Goal: Browse casually: Explore the website without a specific task or goal

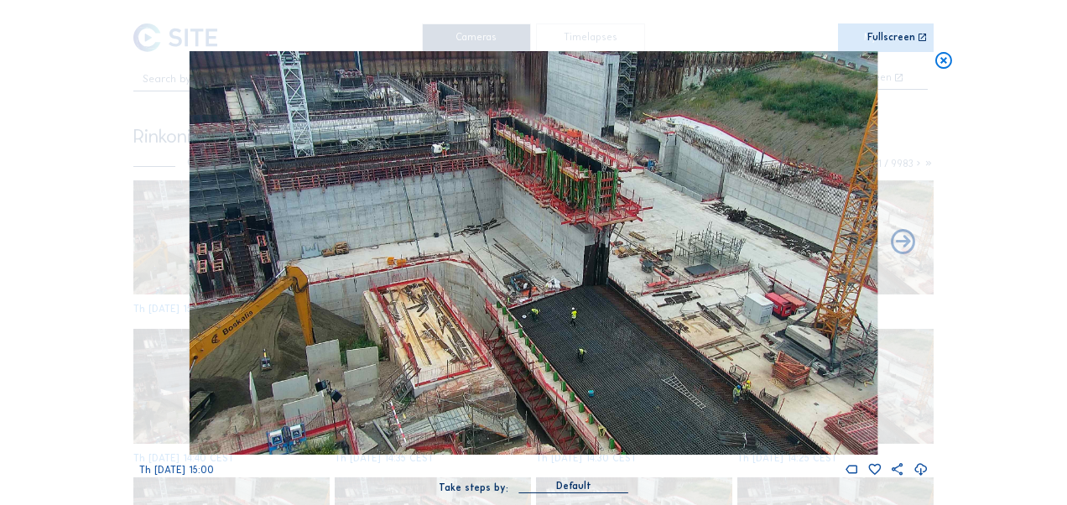
click at [953, 60] on icon at bounding box center [943, 61] width 19 height 20
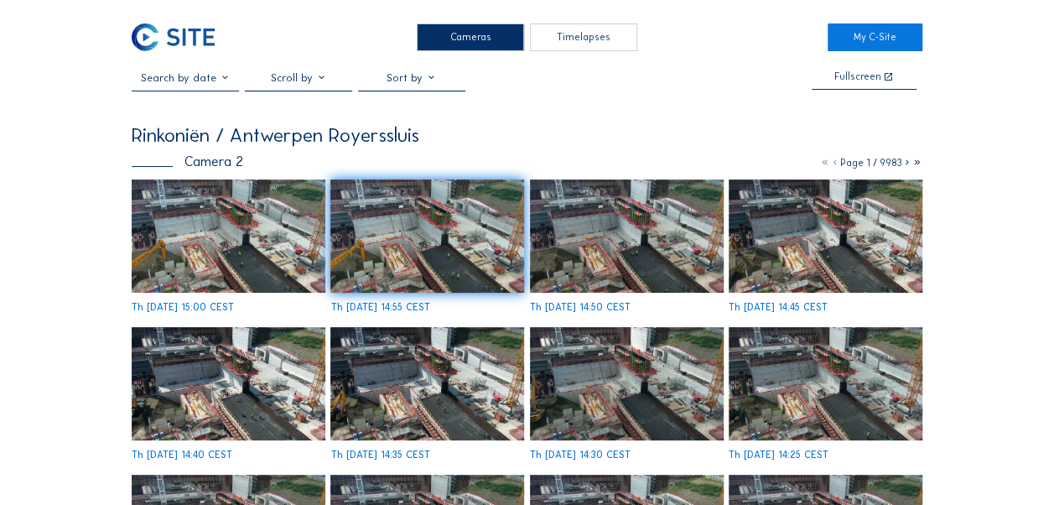
click at [188, 29] on img at bounding box center [173, 37] width 83 height 28
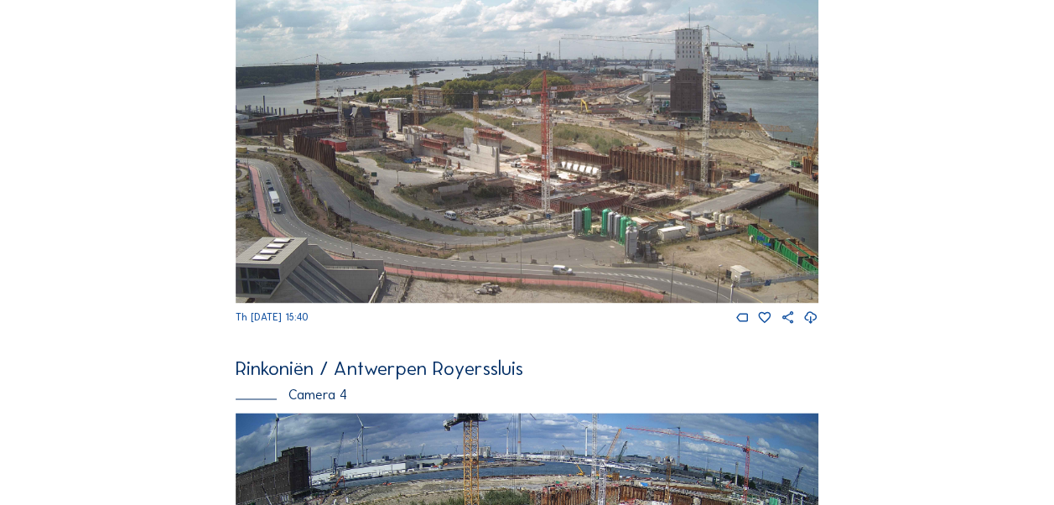
click at [523, 177] on img at bounding box center [527, 139] width 583 height 328
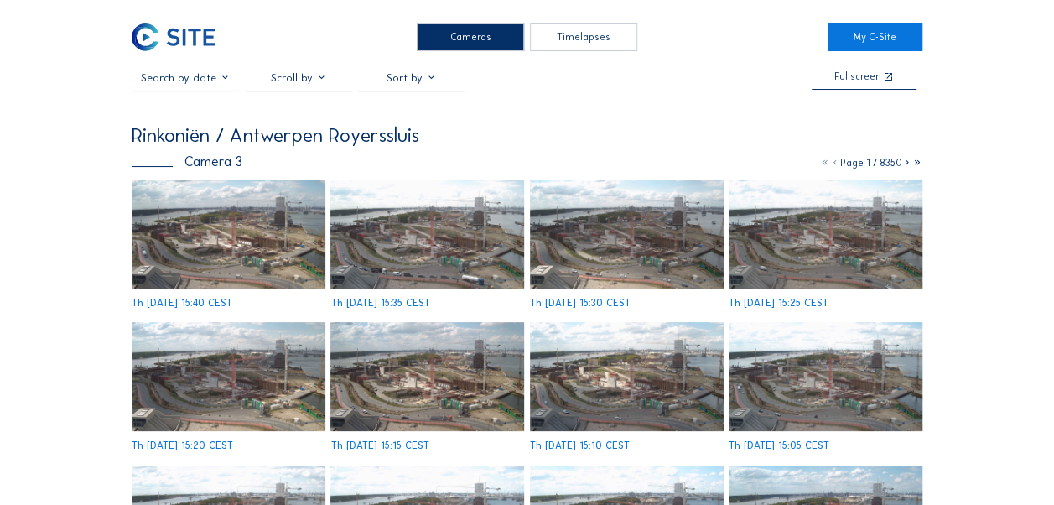
click at [280, 238] on img at bounding box center [229, 234] width 194 height 109
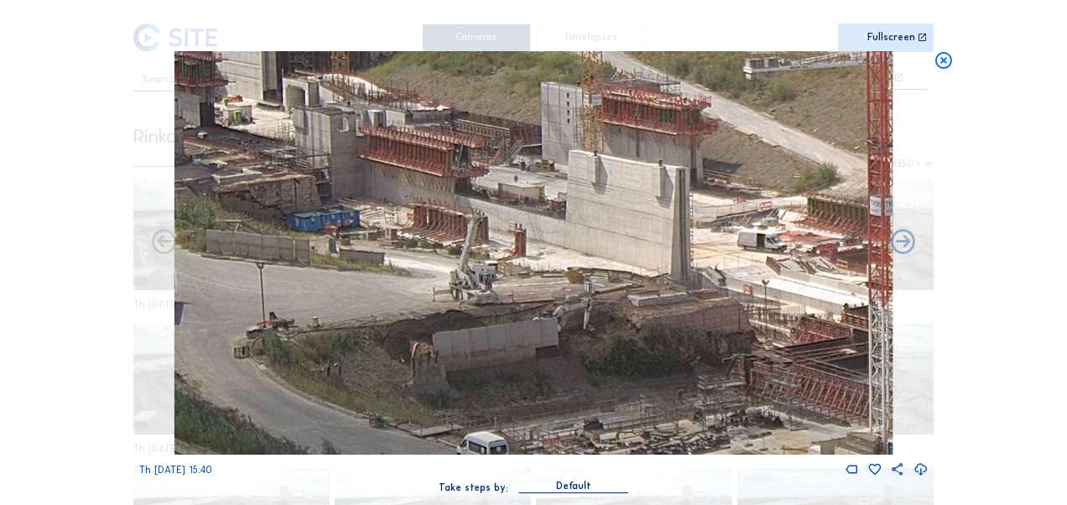
drag, startPoint x: 475, startPoint y: 324, endPoint x: 497, endPoint y: 324, distance: 22.6
click at [497, 324] on img at bounding box center [533, 253] width 718 height 404
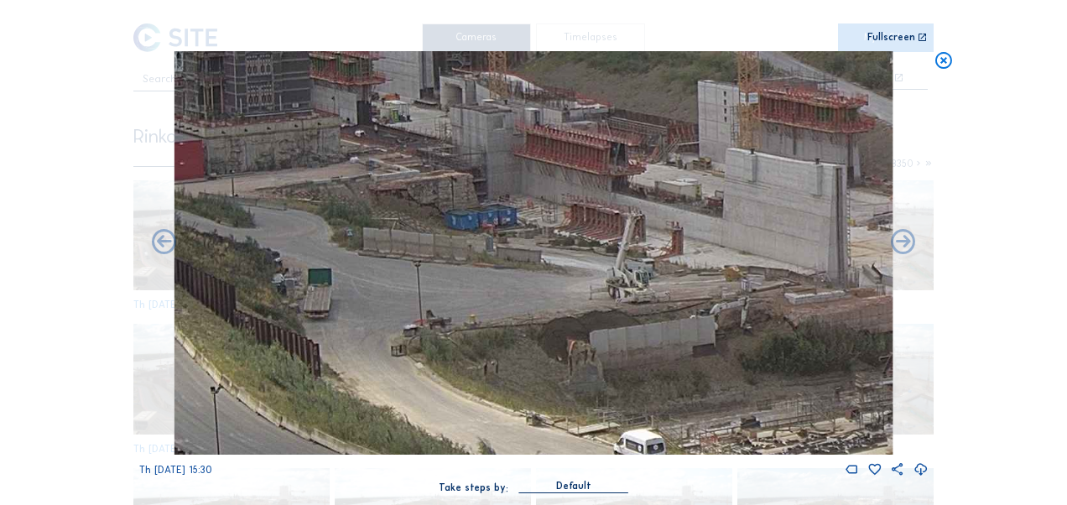
drag, startPoint x: 377, startPoint y: 330, endPoint x: 523, endPoint y: 329, distance: 146.0
click at [523, 329] on img at bounding box center [533, 253] width 718 height 404
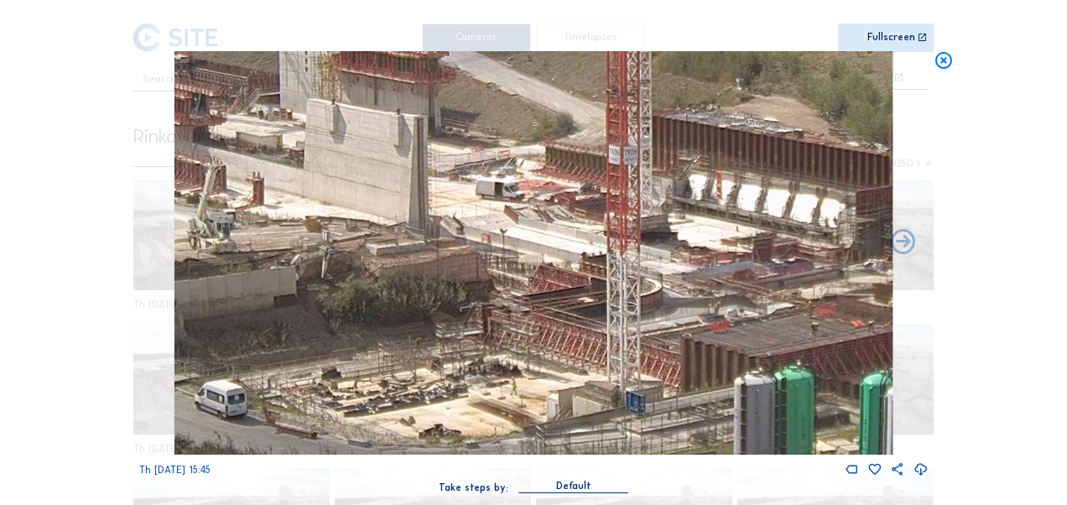
drag, startPoint x: 667, startPoint y: 299, endPoint x: 233, endPoint y: 248, distance: 436.6
click at [233, 248] on img at bounding box center [533, 253] width 718 height 404
